Goal: Information Seeking & Learning: Learn about a topic

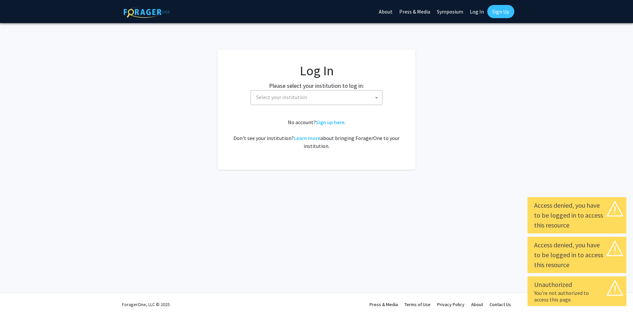
select select
click at [317, 98] on span "Select your institution" at bounding box center [318, 97] width 129 height 14
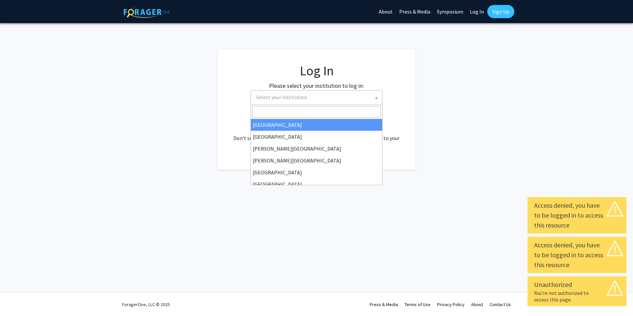
click at [297, 111] on input "Search" at bounding box center [316, 111] width 129 height 11
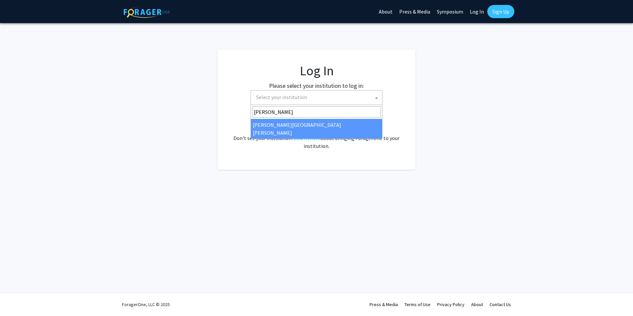
type input "johns"
select select "1"
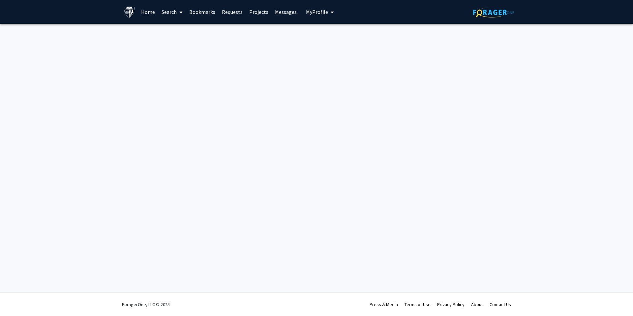
click at [307, 13] on span "My Profile" at bounding box center [317, 12] width 22 height 7
click at [330, 46] on div "Maple Wang View Profile Account Settings Log Out" at bounding box center [340, 46] width 73 height 44
click at [339, 35] on span "View Profile" at bounding box center [341, 37] width 29 height 7
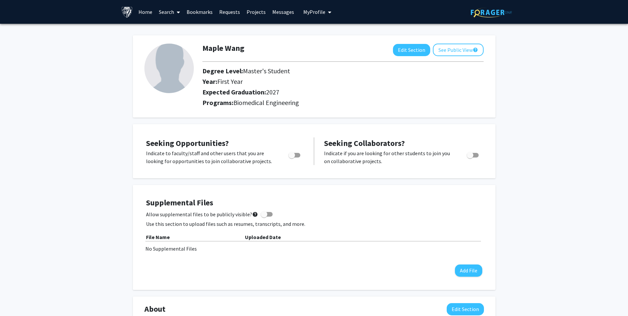
click at [298, 153] on span "Toggle" at bounding box center [295, 155] width 12 height 5
click at [292, 157] on input "Are you actively seeking opportunities?" at bounding box center [292, 157] width 0 height 0
checkbox input "true"
click at [230, 13] on link "Requests" at bounding box center [229, 11] width 27 height 23
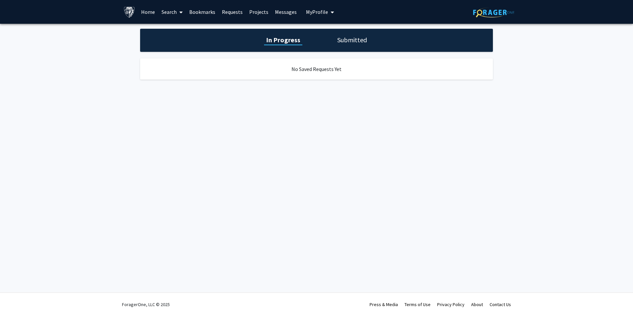
click at [259, 13] on link "Projects" at bounding box center [259, 11] width 26 height 23
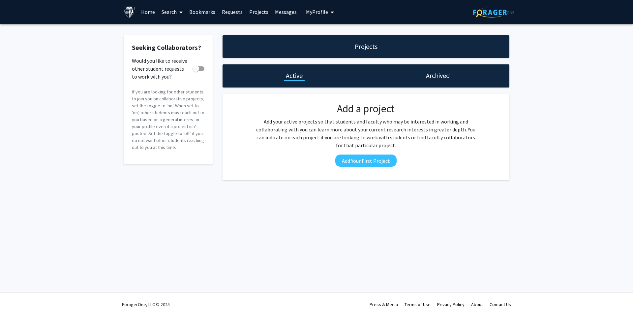
click at [154, 15] on link "Home" at bounding box center [148, 11] width 20 height 23
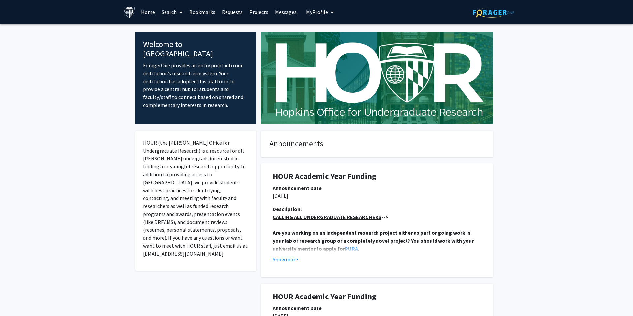
click at [172, 14] on link "Search" at bounding box center [172, 11] width 28 height 23
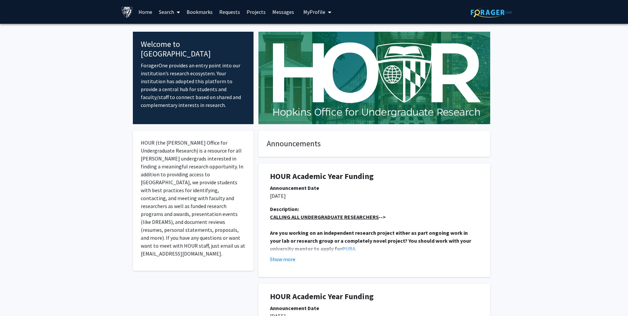
click at [173, 16] on link "Search" at bounding box center [170, 11] width 28 height 23
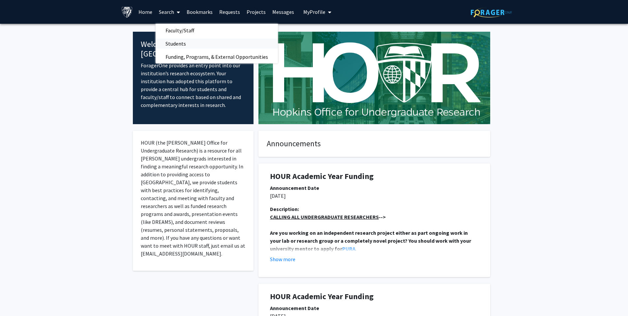
click at [190, 43] on span "Students" at bounding box center [176, 43] width 40 height 13
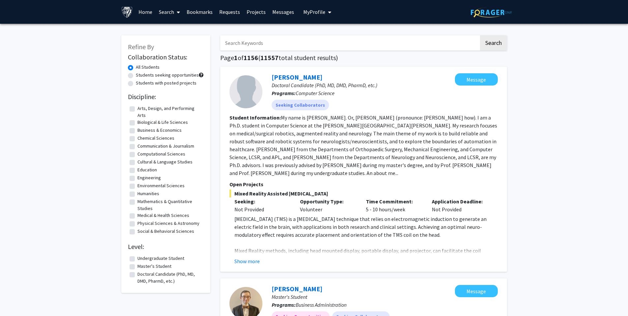
click at [153, 14] on link "Home" at bounding box center [145, 11] width 20 height 23
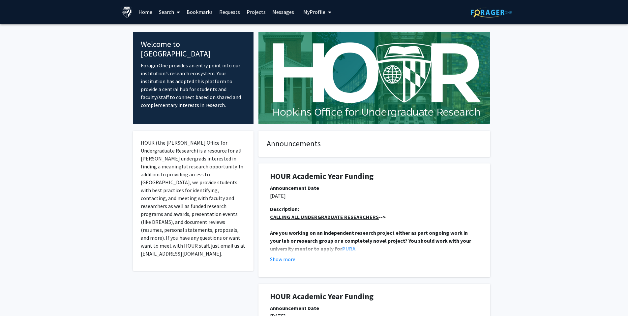
click at [169, 16] on link "Search" at bounding box center [170, 11] width 28 height 23
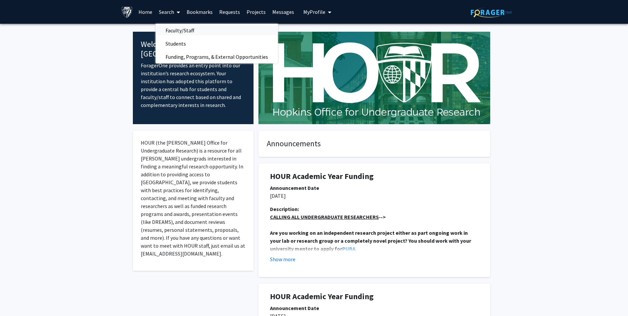
click at [181, 30] on span "Faculty/Staff" at bounding box center [180, 30] width 48 height 13
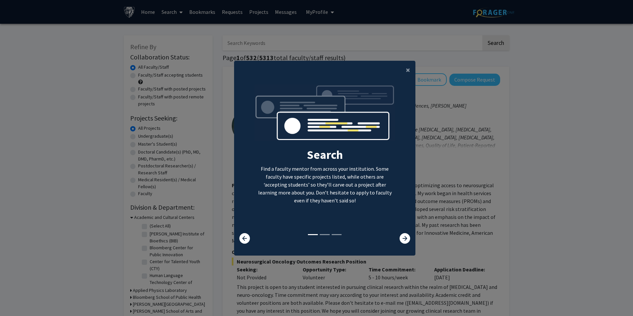
click at [422, 103] on modal-container "× Search Find a faculty mentor from across your institution. Some faculty have …" at bounding box center [316, 158] width 633 height 316
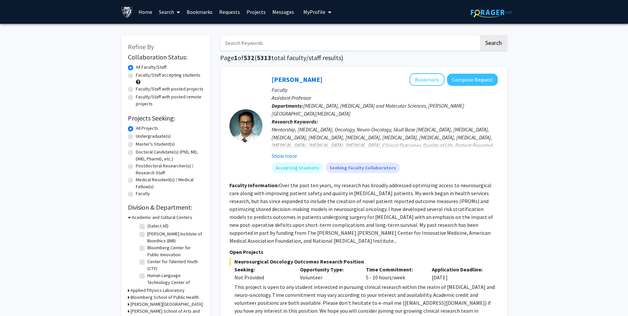
click at [136, 77] on label "Faculty/Staff accepting students" at bounding box center [168, 75] width 65 height 7
click at [136, 76] on input "Faculty/Staff accepting students" at bounding box center [138, 74] width 4 height 4
radio input "true"
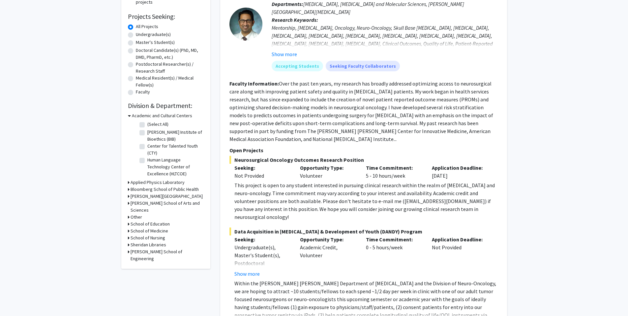
scroll to position [99, 0]
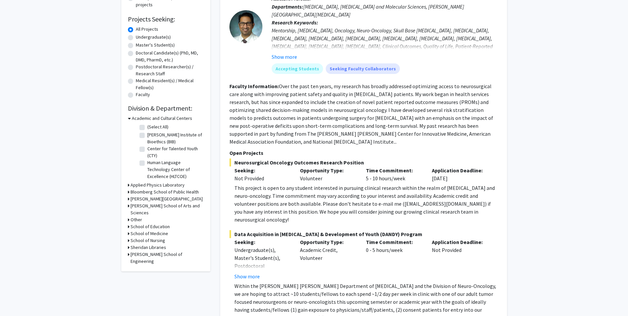
click at [145, 251] on h3 "[PERSON_NAME] School of Engineering" at bounding box center [167, 258] width 73 height 14
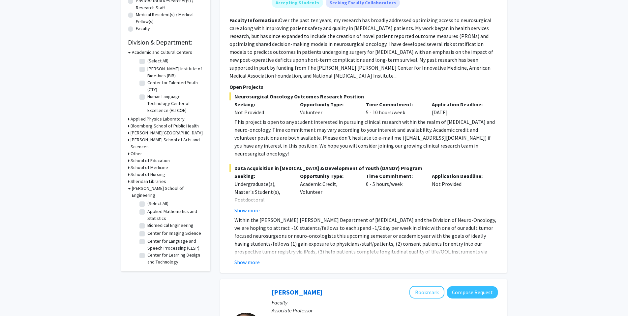
scroll to position [0, 0]
click at [147, 222] on label "Biomedical Engineering" at bounding box center [170, 225] width 46 height 7
click at [147, 222] on input "Biomedical Engineering" at bounding box center [149, 224] width 4 height 4
checkbox input "true"
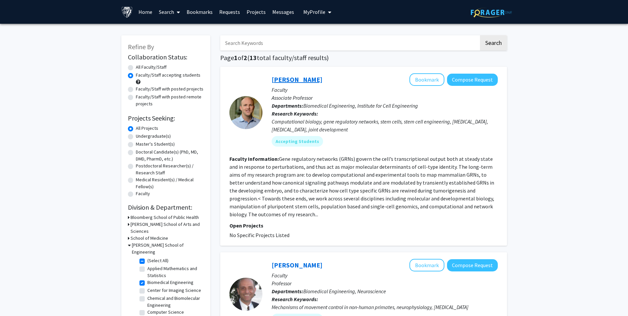
click at [298, 81] on link "[PERSON_NAME]" at bounding box center [297, 79] width 51 height 8
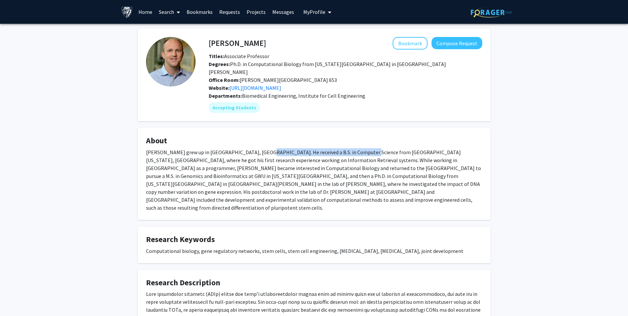
drag, startPoint x: 252, startPoint y: 145, endPoint x: 354, endPoint y: 142, distance: 102.3
click at [354, 148] on div "[PERSON_NAME] grew up in [GEOGRAPHIC_DATA], [GEOGRAPHIC_DATA]. He received a B.…" at bounding box center [314, 179] width 336 height 63
click at [366, 153] on div "[PERSON_NAME] grew up in [GEOGRAPHIC_DATA], [GEOGRAPHIC_DATA]. He received a B.…" at bounding box center [314, 179] width 336 height 63
click at [450, 43] on button "Compose Request" at bounding box center [457, 43] width 51 height 12
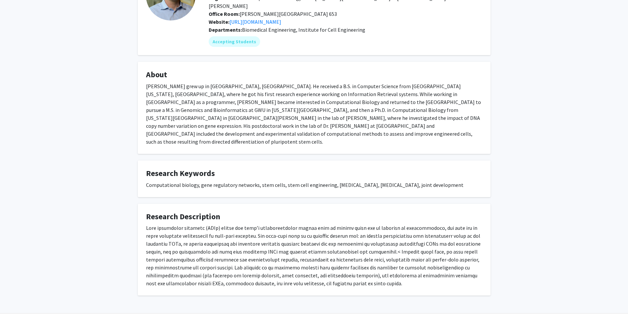
scroll to position [71, 0]
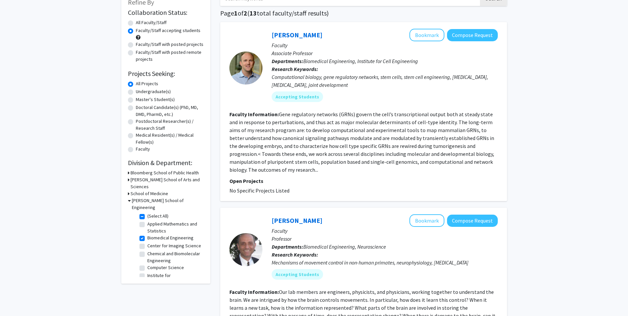
scroll to position [33, 0]
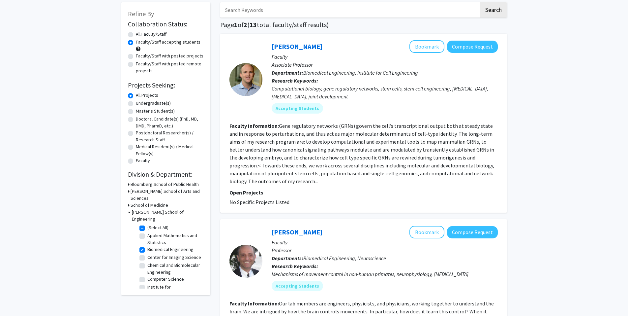
click at [136, 111] on label "Master's Student(s)" at bounding box center [155, 111] width 39 height 7
click at [136, 111] on input "Master's Student(s)" at bounding box center [138, 110] width 4 height 4
radio input "true"
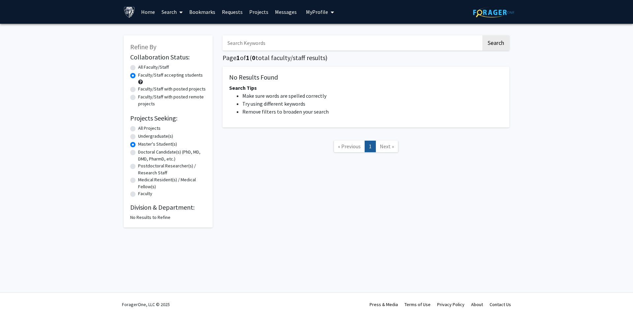
click at [138, 128] on label "All Projects" at bounding box center [149, 128] width 22 height 7
click at [138, 128] on input "All Projects" at bounding box center [140, 127] width 4 height 4
radio input "true"
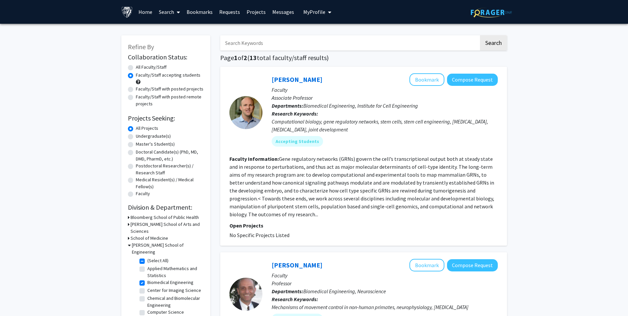
click at [136, 138] on label "Undergraduate(s)" at bounding box center [153, 136] width 35 height 7
click at [136, 137] on input "Undergraduate(s)" at bounding box center [138, 135] width 4 height 4
radio input "true"
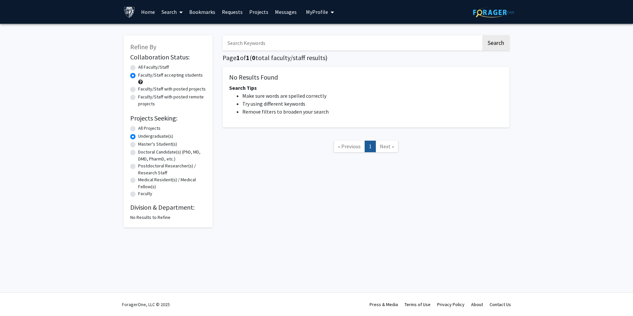
click at [132, 131] on div "All Projects" at bounding box center [168, 129] width 76 height 8
click at [138, 128] on label "All Projects" at bounding box center [149, 128] width 22 height 7
click at [138, 128] on input "All Projects" at bounding box center [140, 127] width 4 height 4
radio input "true"
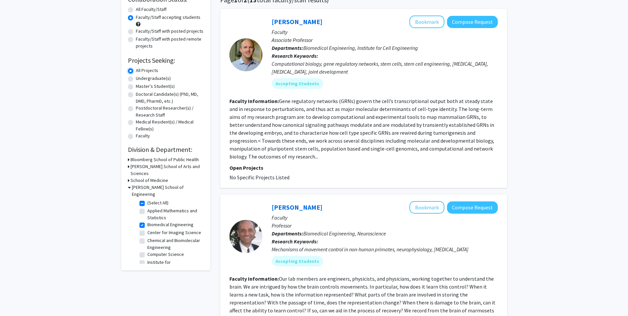
scroll to position [66, 0]
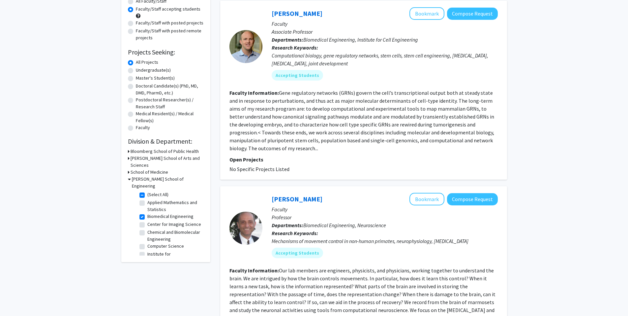
click at [136, 22] on label "Faculty/Staff with posted projects" at bounding box center [170, 22] width 68 height 7
click at [136, 22] on input "Faculty/Staff with posted projects" at bounding box center [138, 21] width 4 height 4
radio input "true"
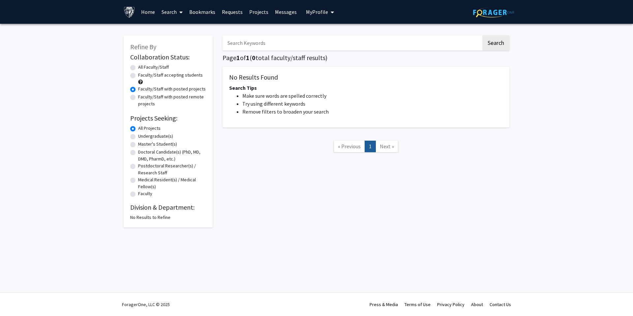
click at [138, 75] on label "Faculty/Staff accepting students" at bounding box center [170, 75] width 65 height 7
click at [138, 75] on input "Faculty/Staff accepting students" at bounding box center [140, 74] width 4 height 4
radio input "true"
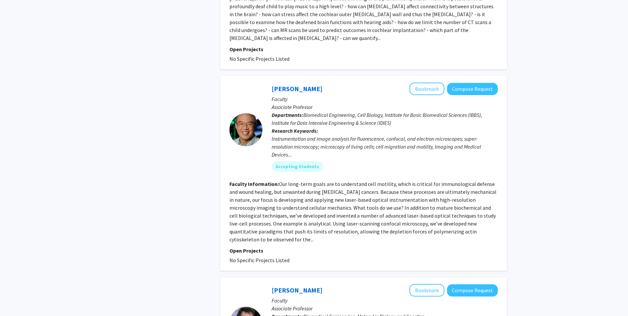
scroll to position [923, 0]
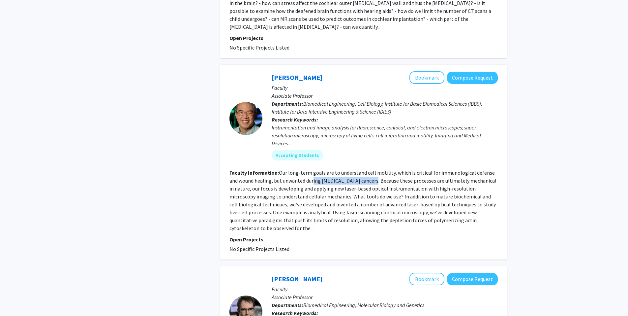
drag, startPoint x: 315, startPoint y: 148, endPoint x: 361, endPoint y: 149, distance: 46.2
click at [361, 169] on fg-read-more "Our long-term goals are to understand cell motility, which is critical for immu…" at bounding box center [363, 200] width 267 height 62
click at [377, 169] on fg-read-more "Our long-term goals are to understand cell motility, which is critical for immu…" at bounding box center [363, 200] width 267 height 62
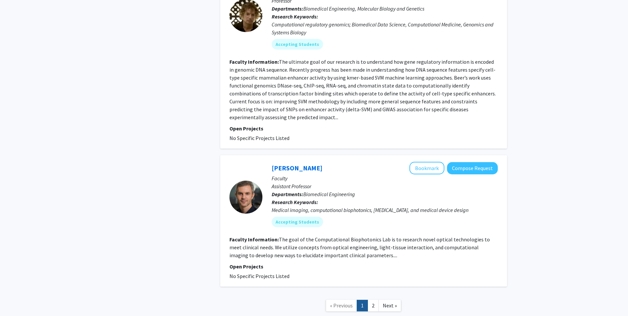
scroll to position [1547, 0]
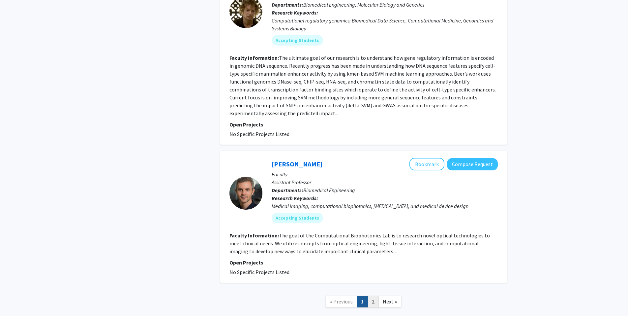
click at [371, 296] on link "2" at bounding box center [373, 302] width 11 height 12
